Goal: Transaction & Acquisition: Purchase product/service

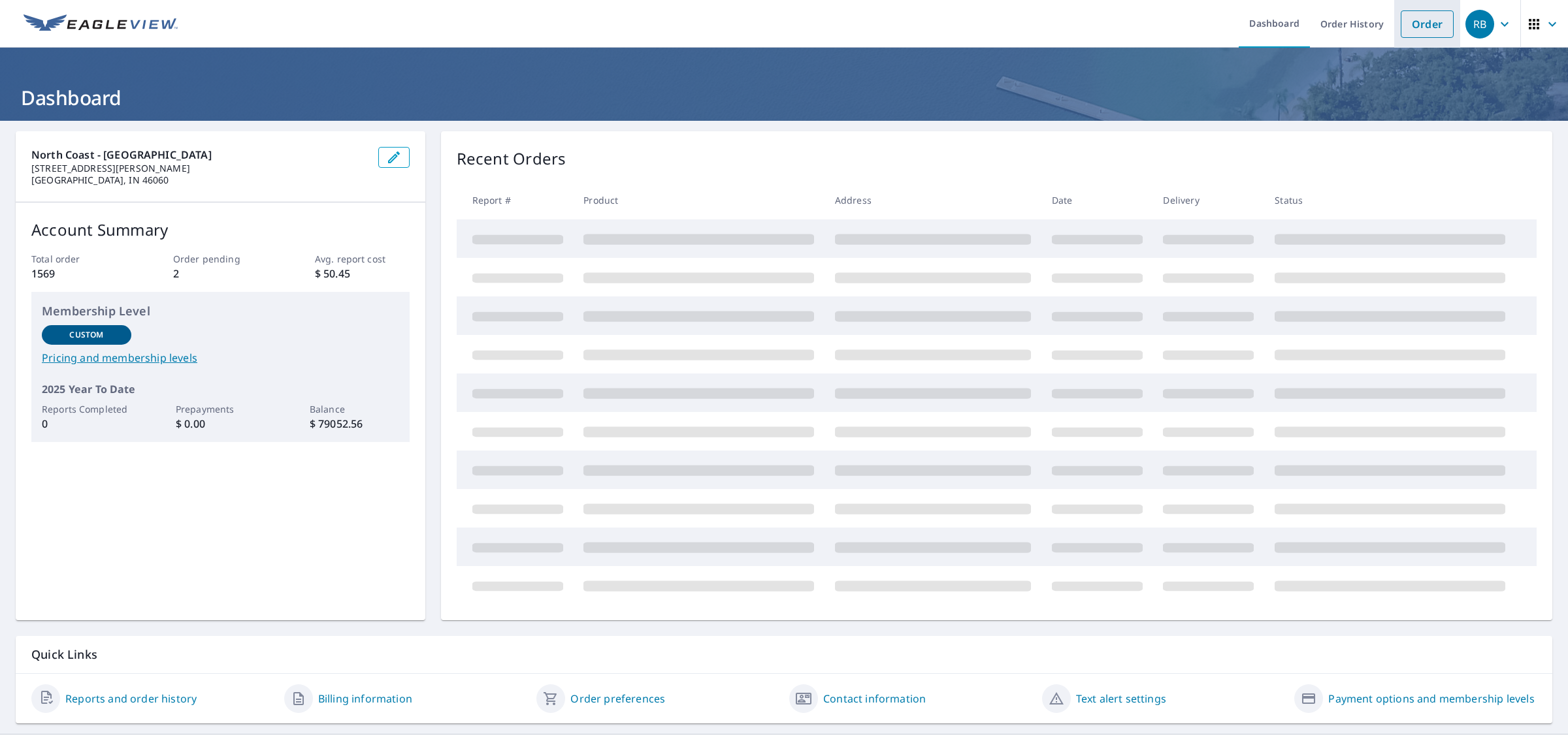
click at [1416, 31] on link "Order" at bounding box center [1428, 24] width 53 height 27
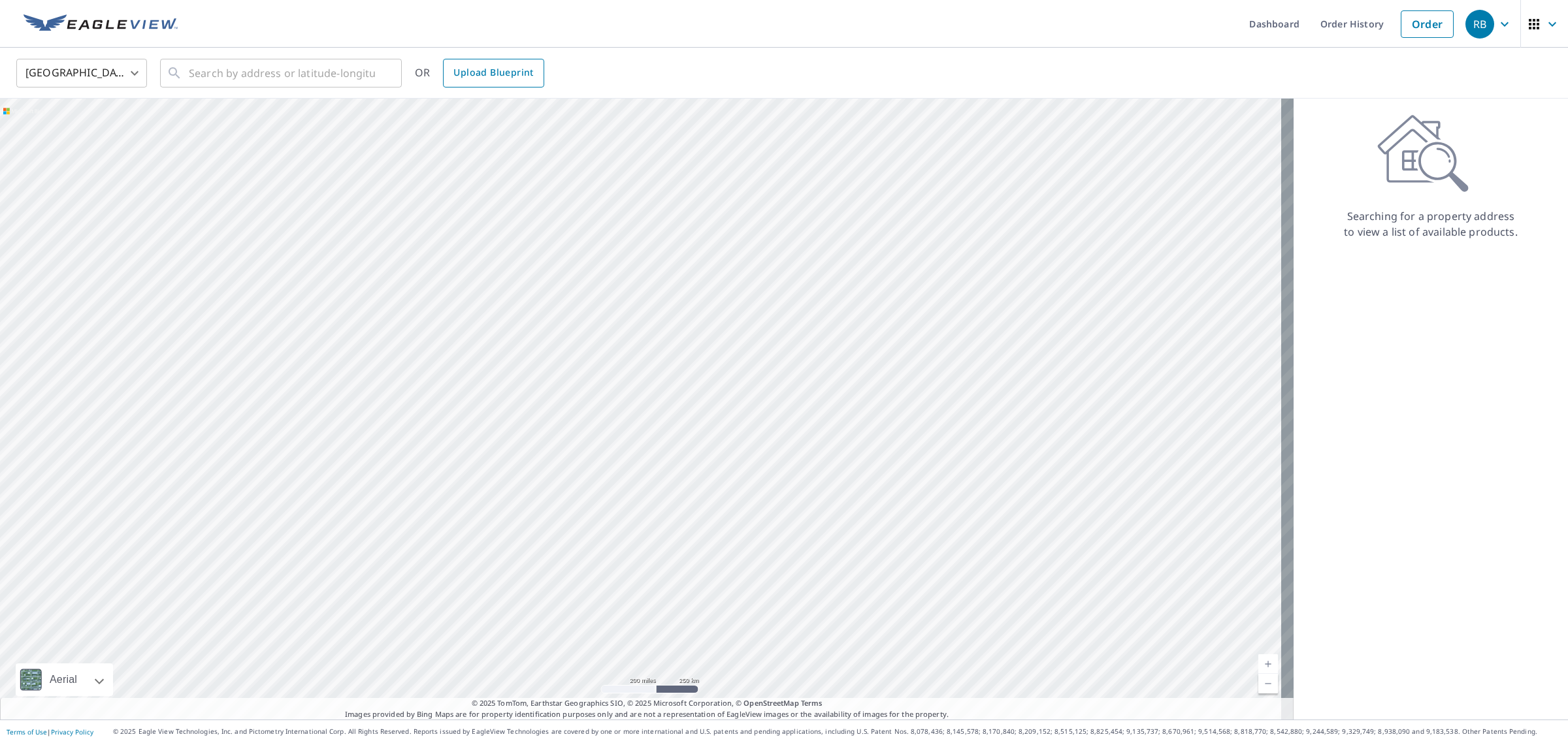
click at [509, 69] on span "Upload Blueprint" at bounding box center [493, 73] width 80 height 16
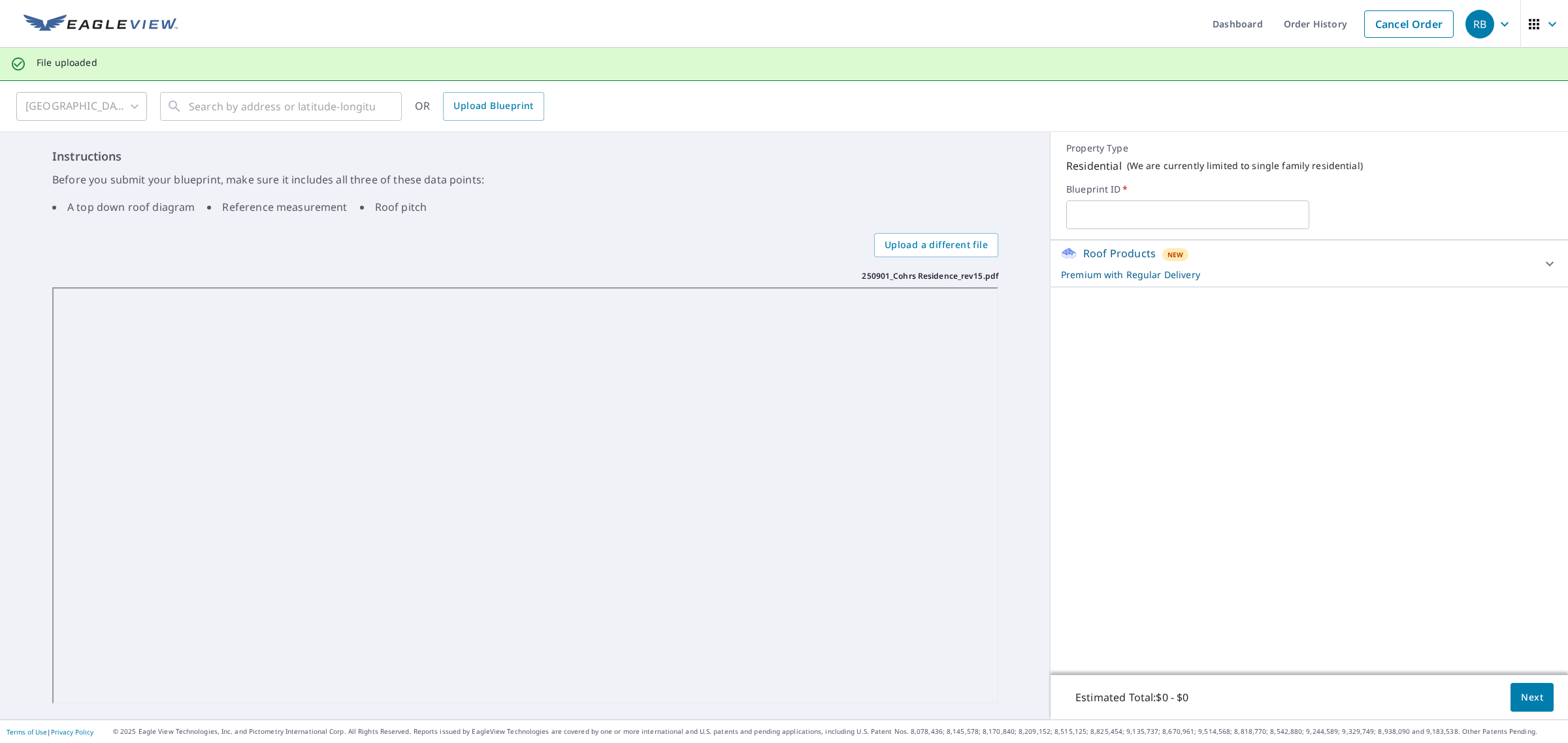
click at [1179, 197] on input "text" at bounding box center [1187, 215] width 243 height 37
type input "[PERSON_NAME] Version 2 - Shelter Restoration"
click at [1390, 265] on div "Roof Products New Premium with Regular Delivery" at bounding box center [1298, 263] width 473 height 36
click at [1521, 700] on span "Next" at bounding box center [1532, 697] width 22 height 16
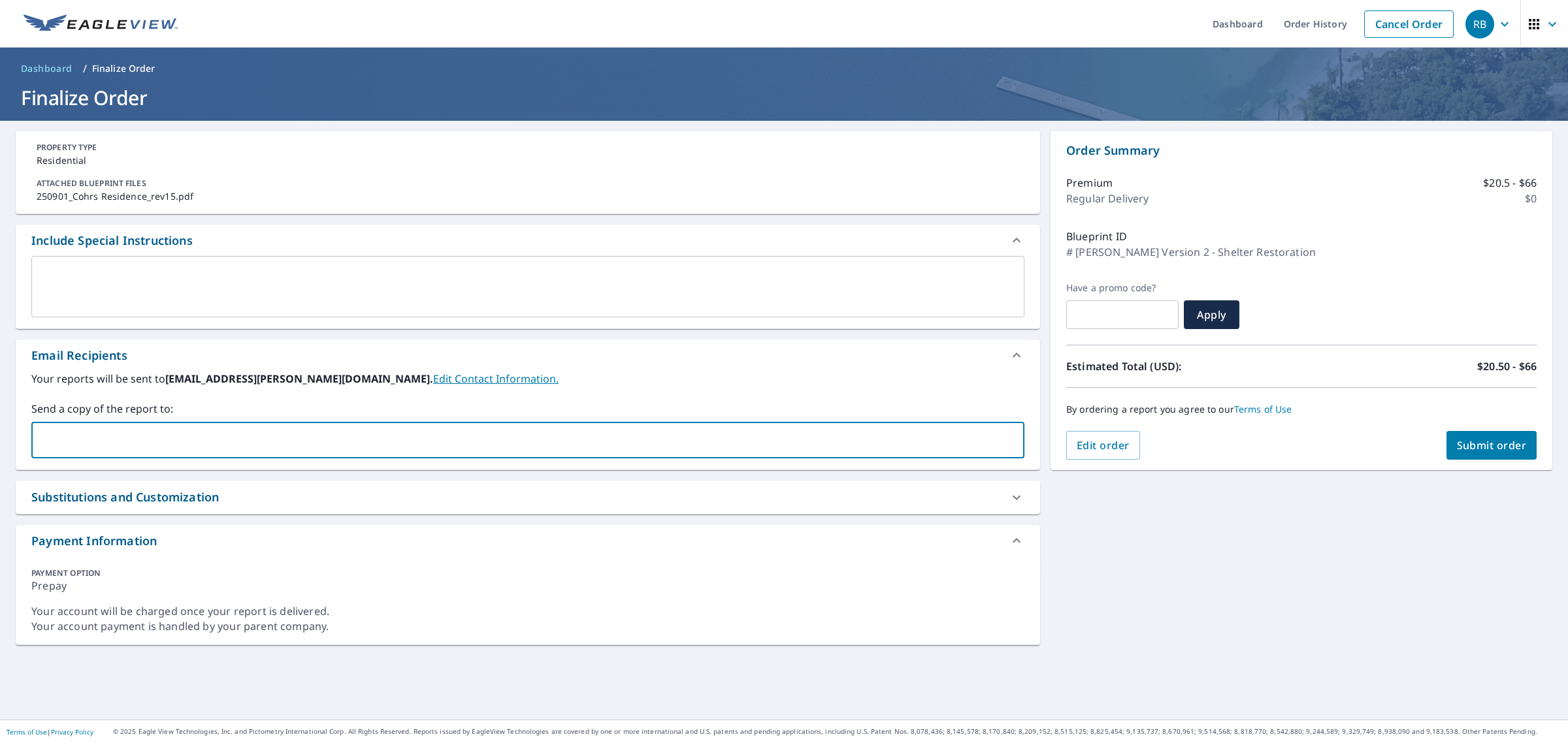
click at [198, 434] on input "text" at bounding box center [518, 440] width 962 height 24
type input "[PERSON_NAME][EMAIL_ADDRESS][PERSON_NAME][DOMAIN_NAME]"
checkbox input "true"
click at [342, 434] on input "text" at bounding box center [671, 440] width 658 height 24
paste input "[EMAIL_ADDRESS][DOMAIN_NAME]"
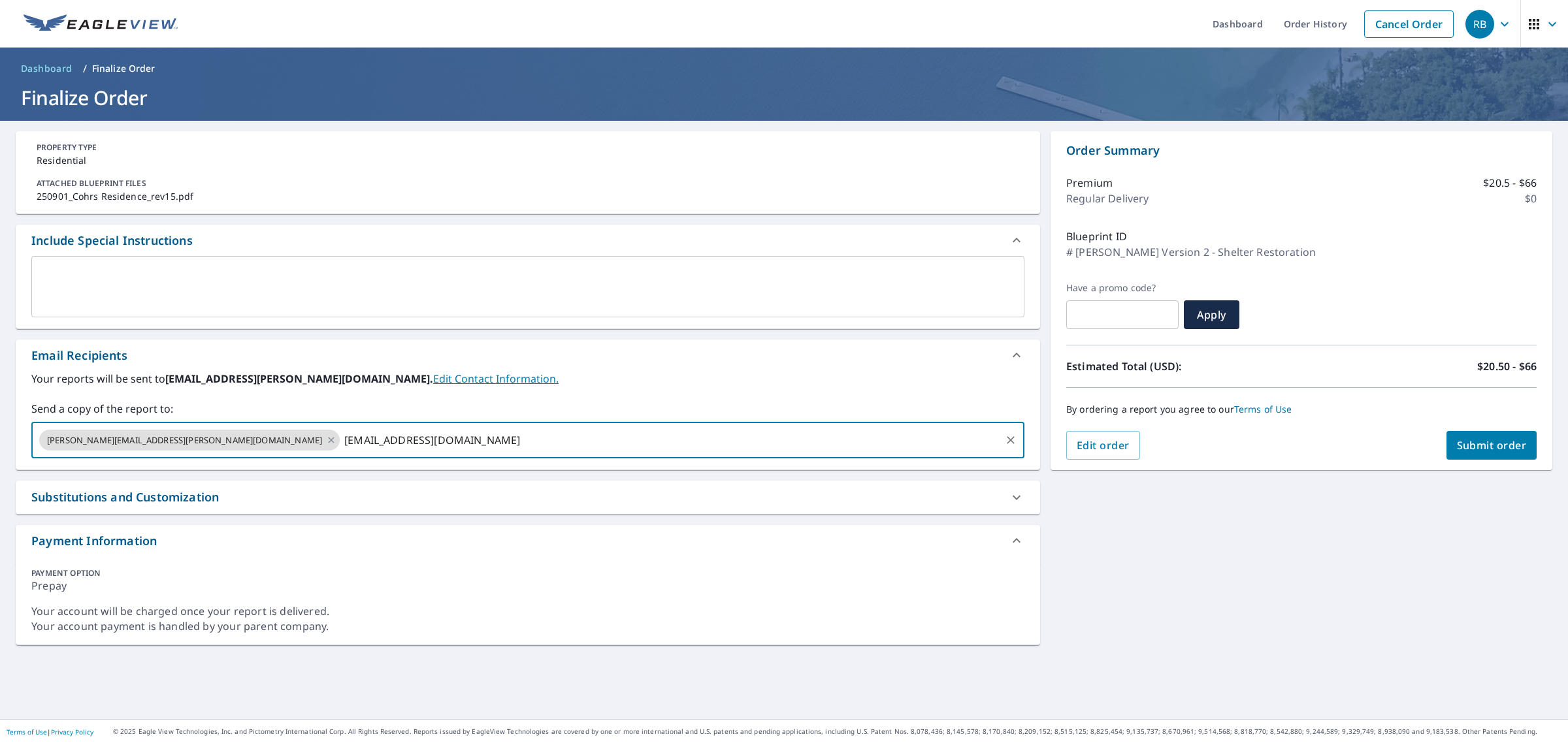
type input "[EMAIL_ADDRESS][DOMAIN_NAME]"
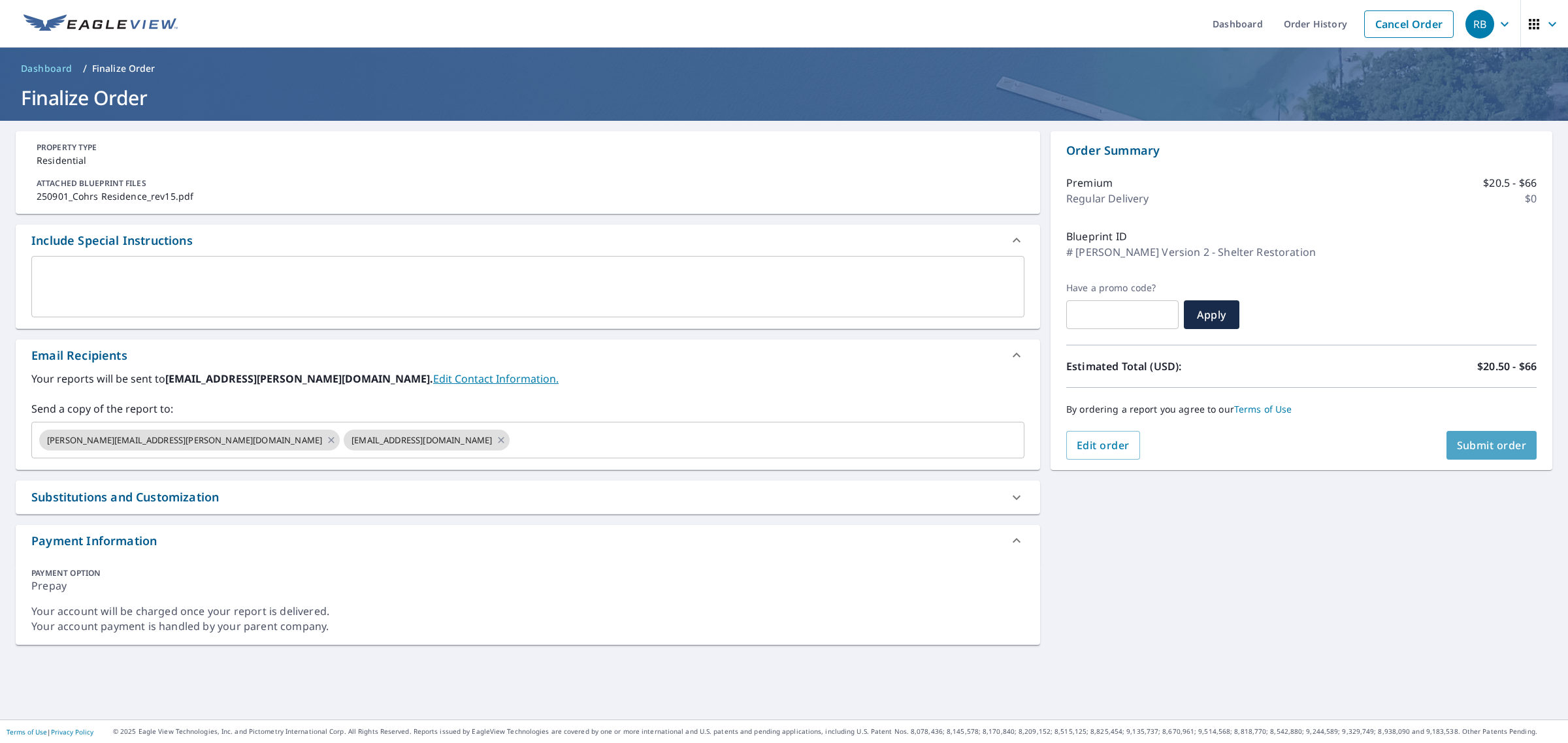
click at [1447, 447] on button "Submit order" at bounding box center [1492, 445] width 91 height 29
checkbox input "true"
